Goal: Information Seeking & Learning: Understand process/instructions

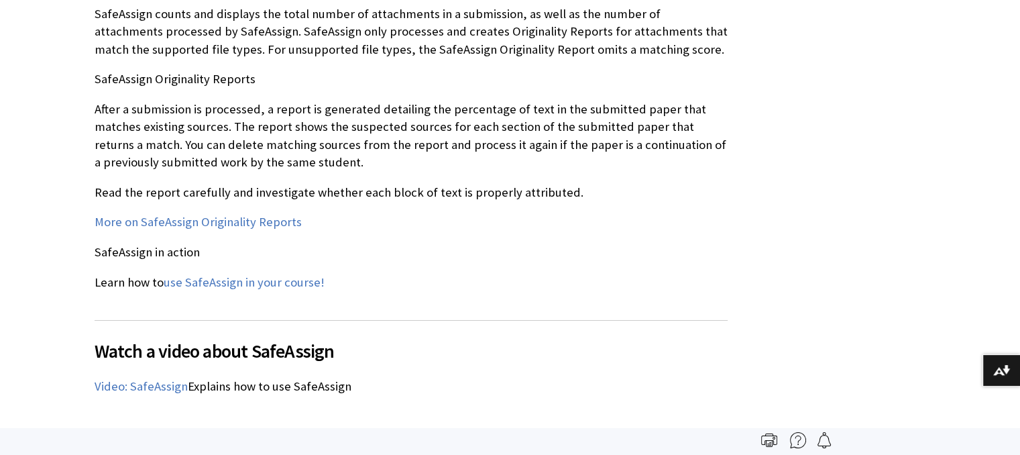
scroll to position [1476, 0]
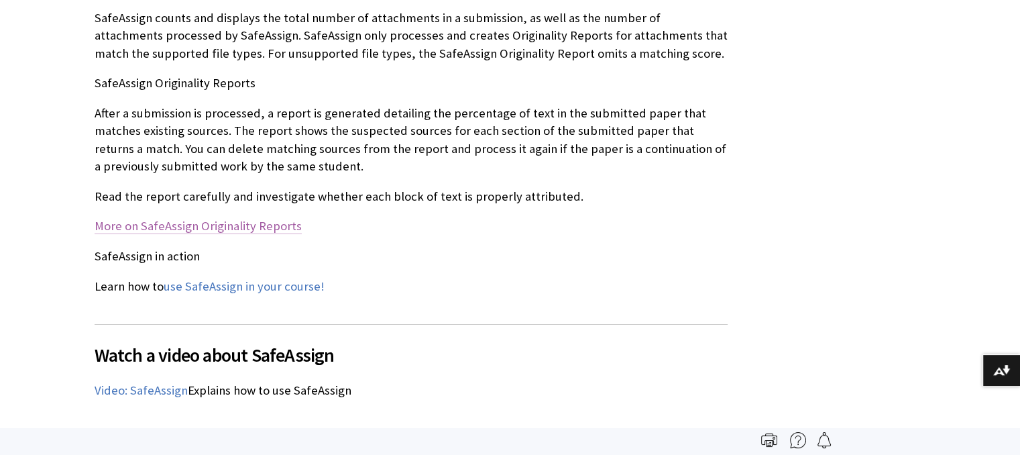
click at [220, 218] on link "More on SafeAssign Originality Reports" at bounding box center [198, 226] width 207 height 16
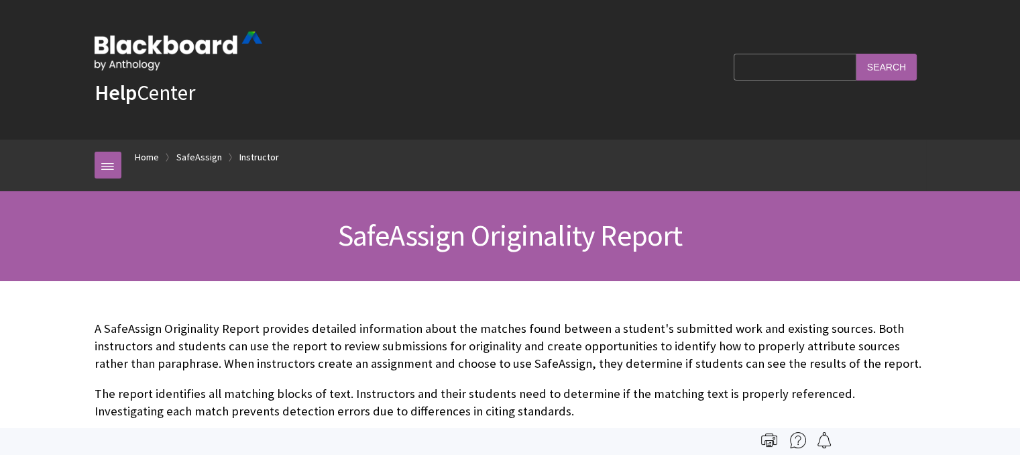
scroll to position [1645, 0]
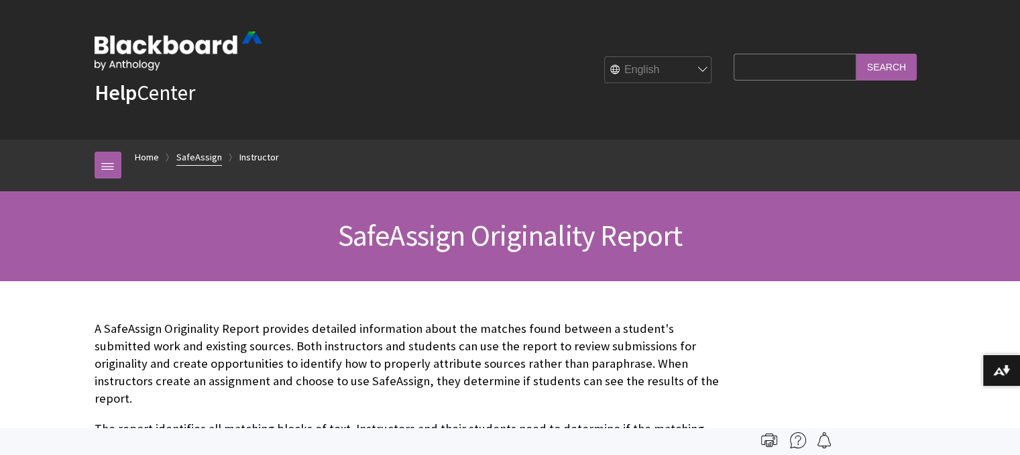
click at [195, 156] on link "SafeAssign" at bounding box center [199, 157] width 46 height 17
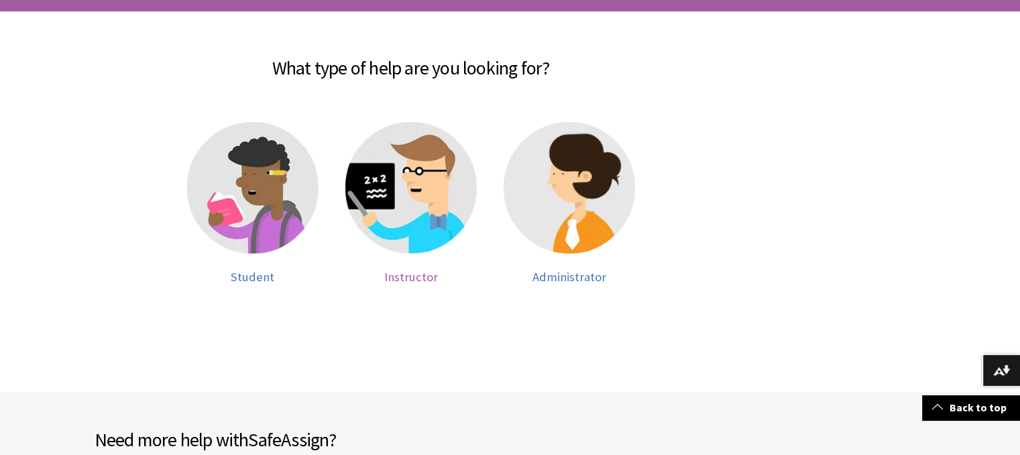
scroll to position [268, 0]
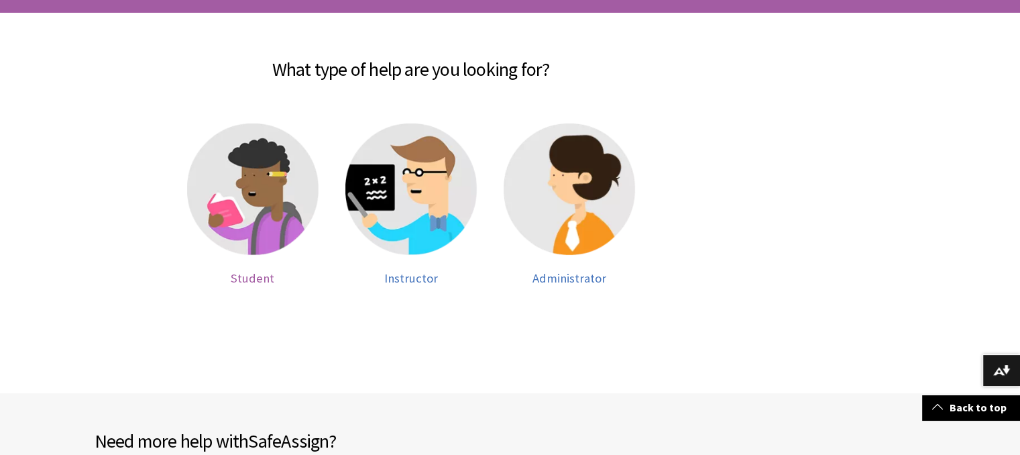
click at [258, 194] on img at bounding box center [252, 188] width 131 height 131
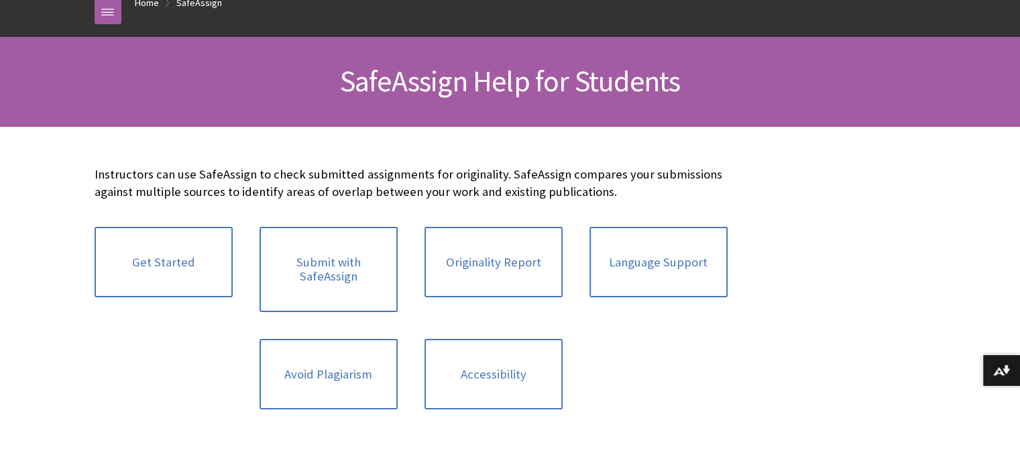
scroll to position [201, 0]
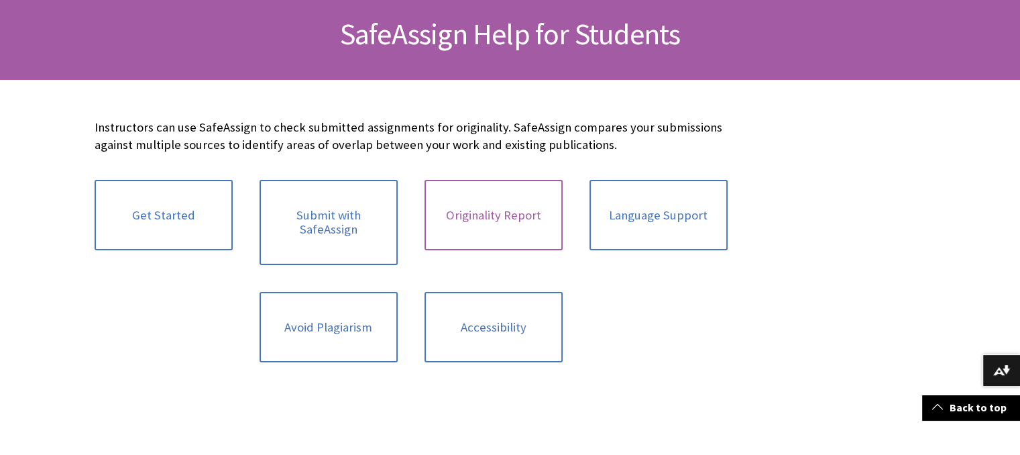
click at [508, 228] on link "Originality Report" at bounding box center [494, 215] width 138 height 71
